Goal: Task Accomplishment & Management: Use online tool/utility

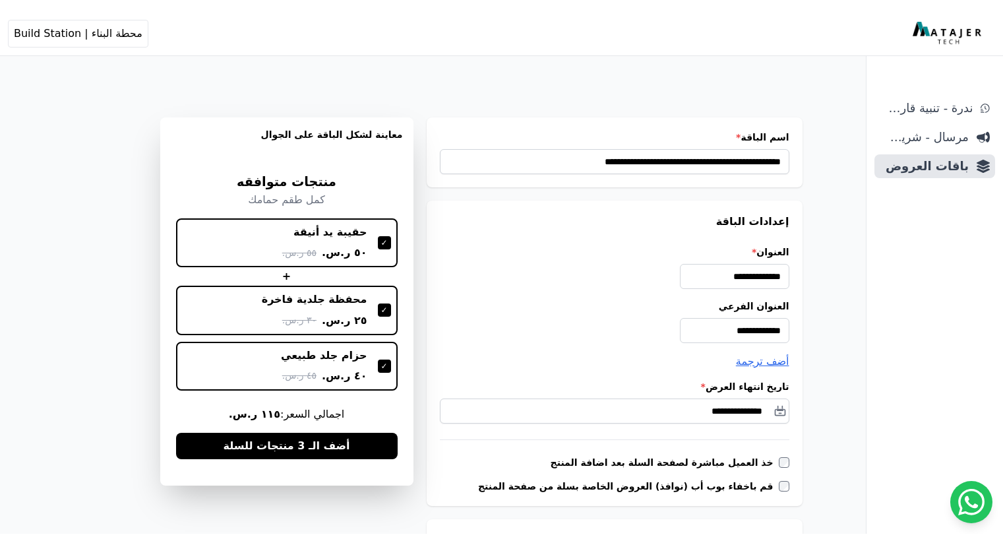
scroll to position [330, 0]
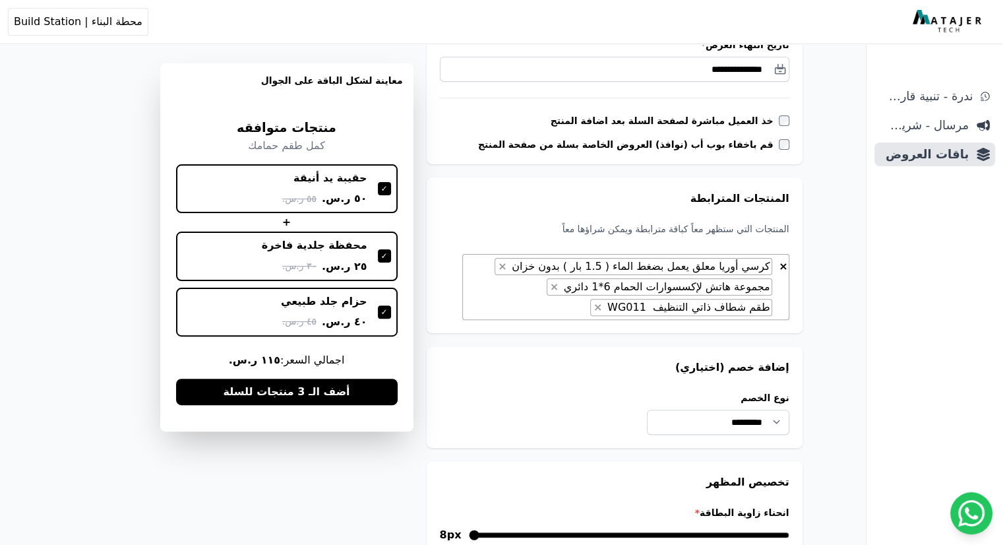
click at [961, 20] on img at bounding box center [949, 22] width 72 height 24
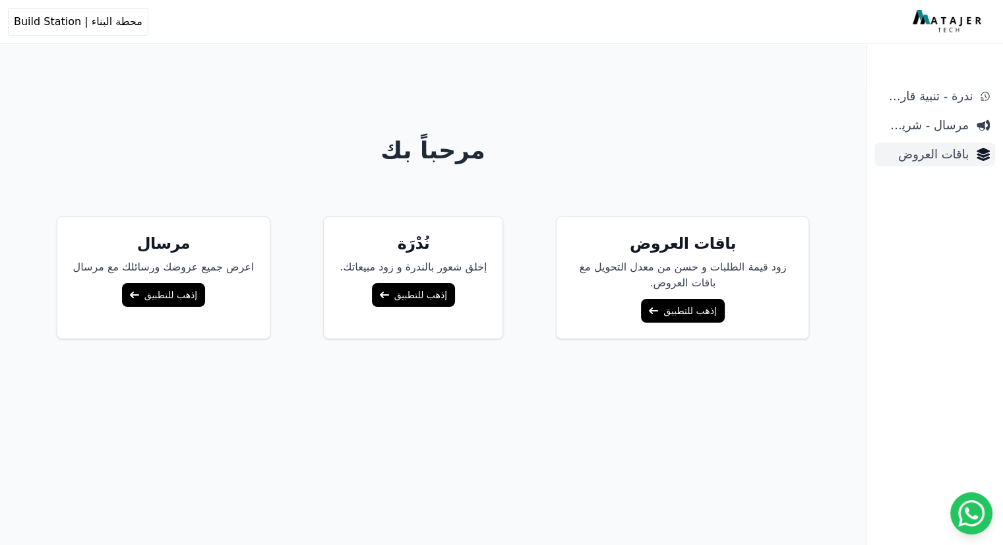
click at [948, 153] on span "باقات العروض" at bounding box center [924, 154] width 89 height 18
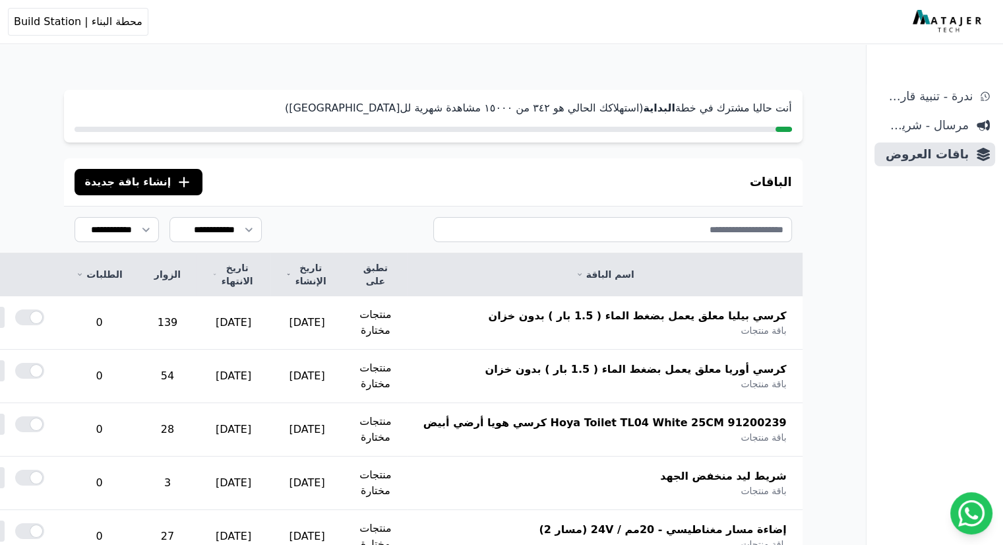
click at [95, 179] on span "إنشاء باقة جديدة" at bounding box center [128, 182] width 86 height 16
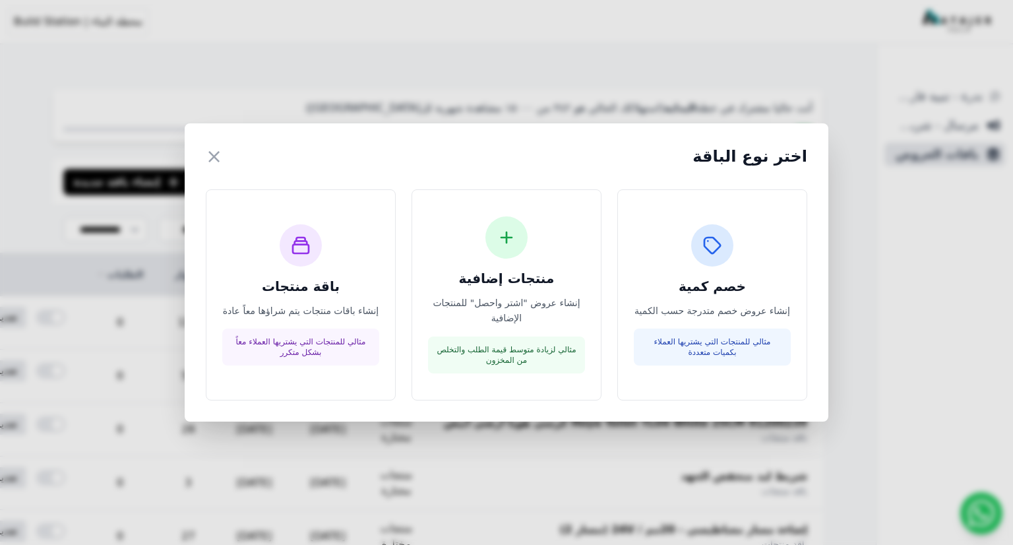
click at [605, 99] on div "اختر نوع الباقة × خصم كمية إنشاء عروض خصم متدرجة حسب الكمية مثالي للمنتجات التي…" at bounding box center [506, 272] width 1013 height 545
